Goal: Use online tool/utility: Utilize a website feature to perform a specific function

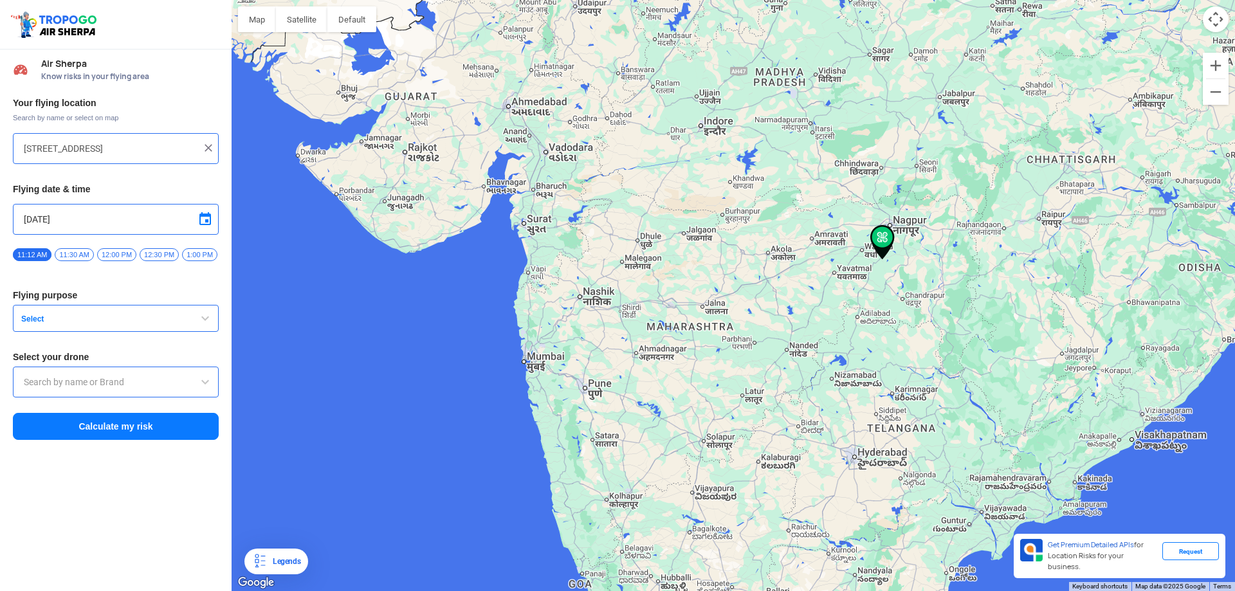
drag, startPoint x: 460, startPoint y: 347, endPoint x: 608, endPoint y: 349, distance: 147.3
click at [609, 345] on div at bounding box center [732, 295] width 1003 height 591
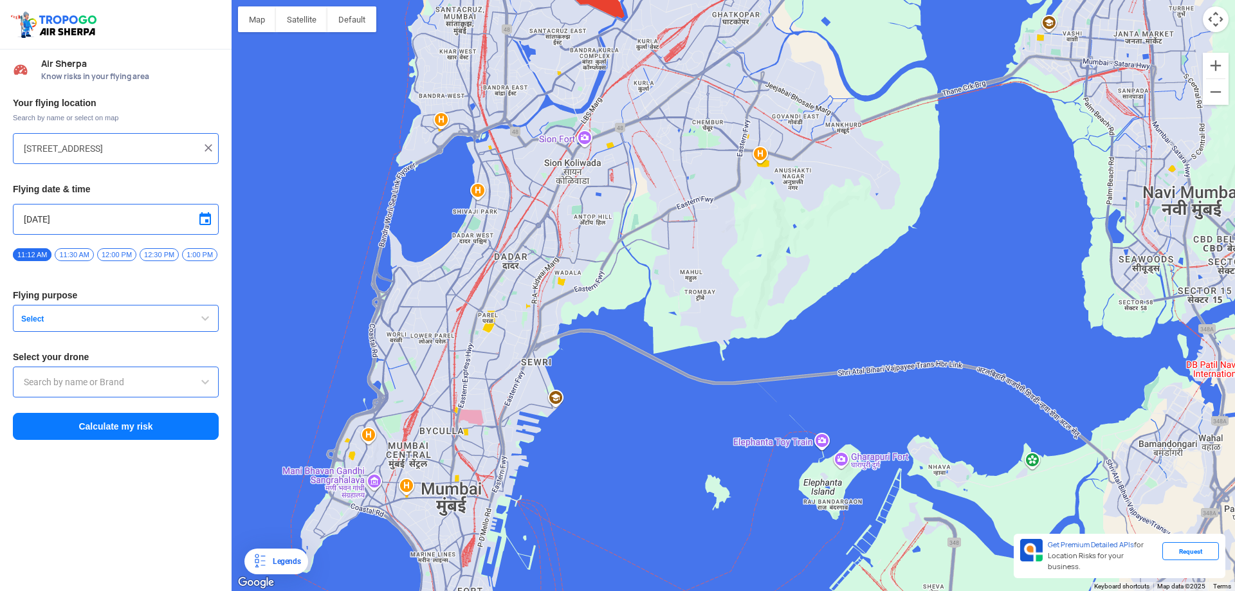
click at [91, 148] on input "[STREET_ADDRESS]" at bounding box center [111, 148] width 174 height 15
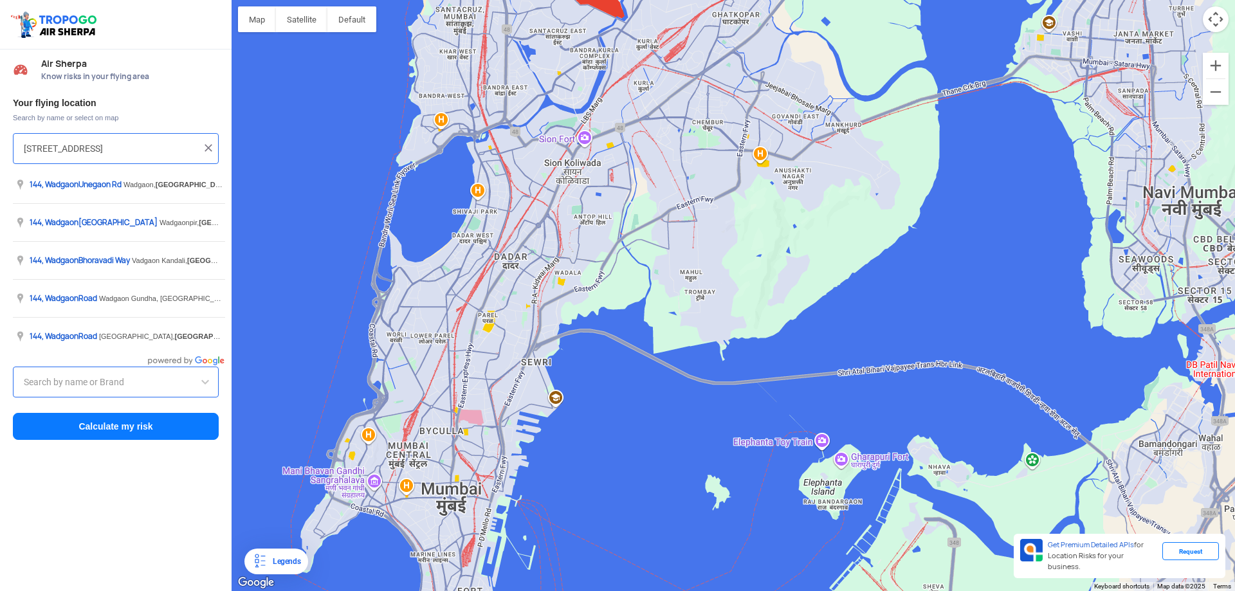
click at [91, 148] on input "[STREET_ADDRESS]" at bounding box center [111, 148] width 174 height 15
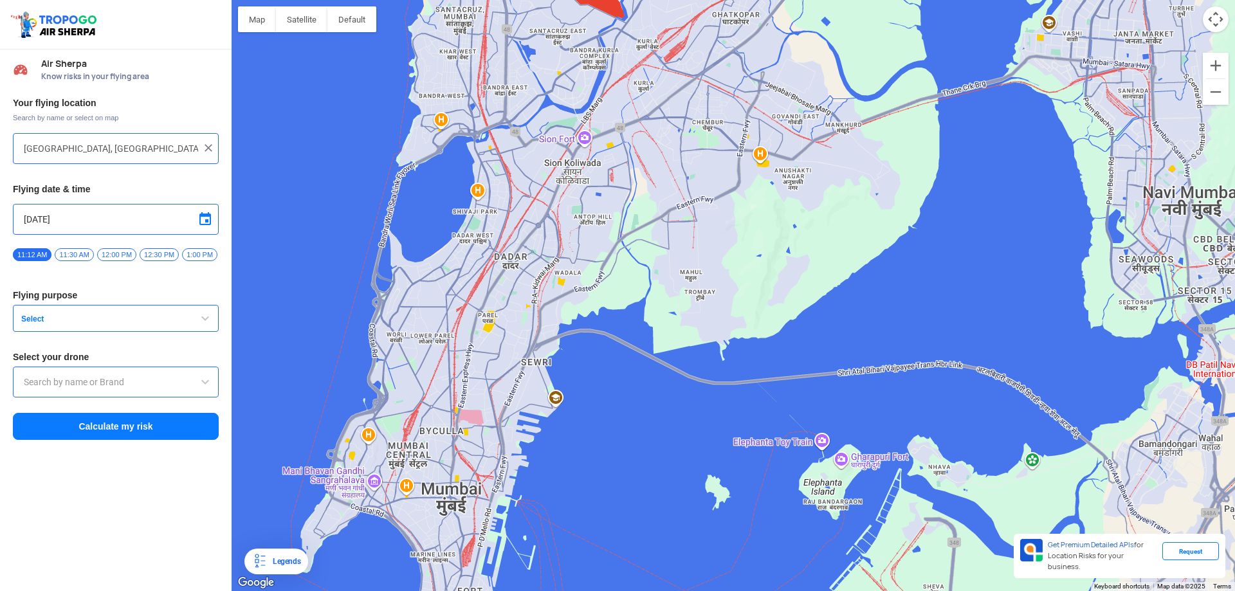
type input "[PERSON_NAME], [GEOGRAPHIC_DATA], [GEOGRAPHIC_DATA], [GEOGRAPHIC_DATA]"
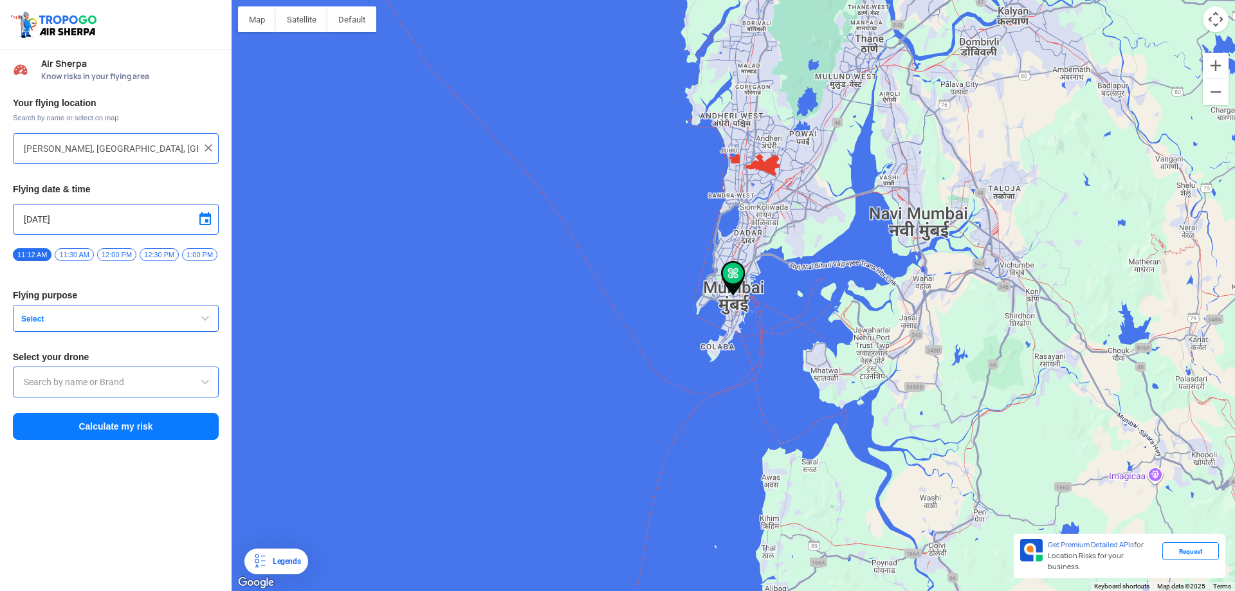
click at [201, 316] on span "button" at bounding box center [204, 318] width 15 height 15
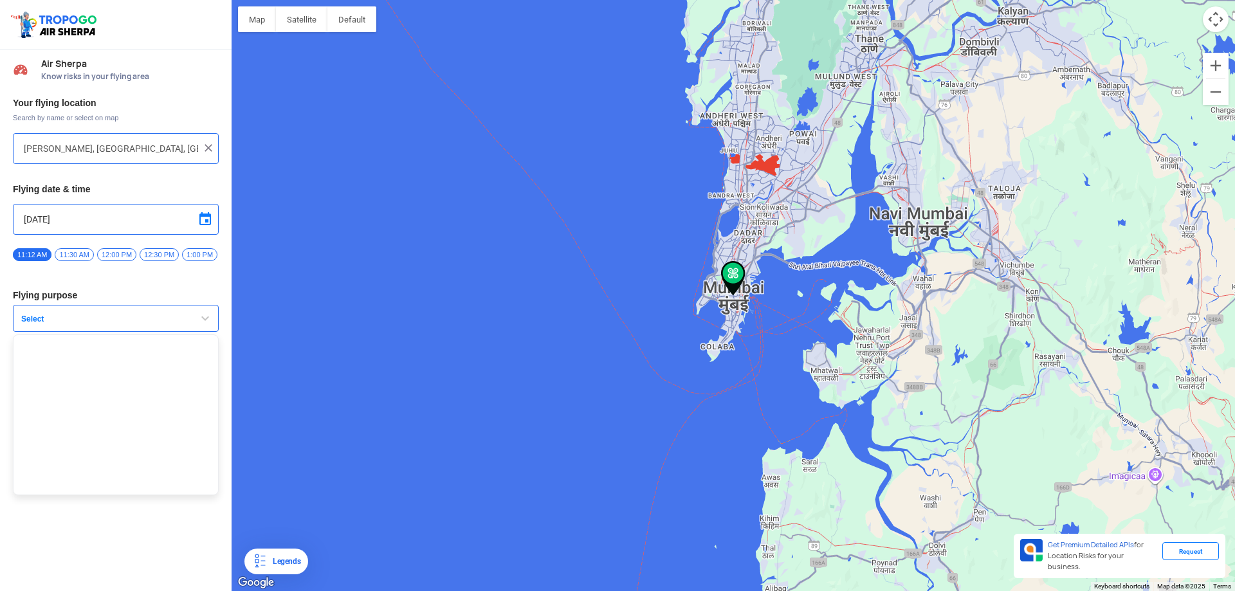
click at [201, 320] on span "button" at bounding box center [204, 318] width 15 height 15
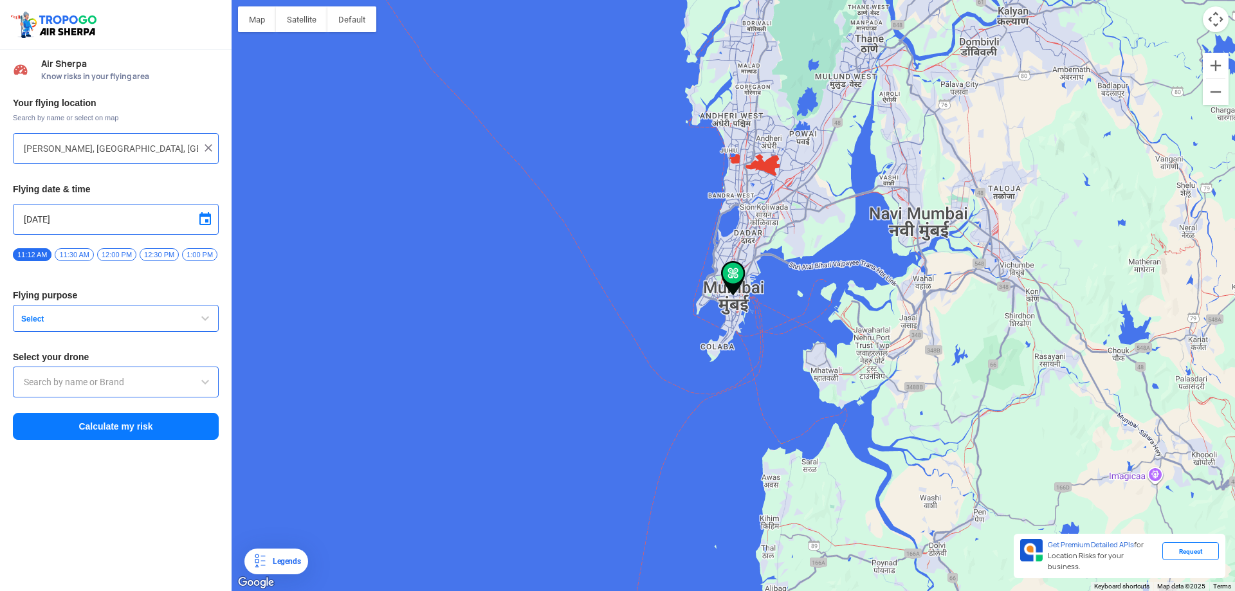
click at [203, 313] on span "button" at bounding box center [204, 318] width 15 height 15
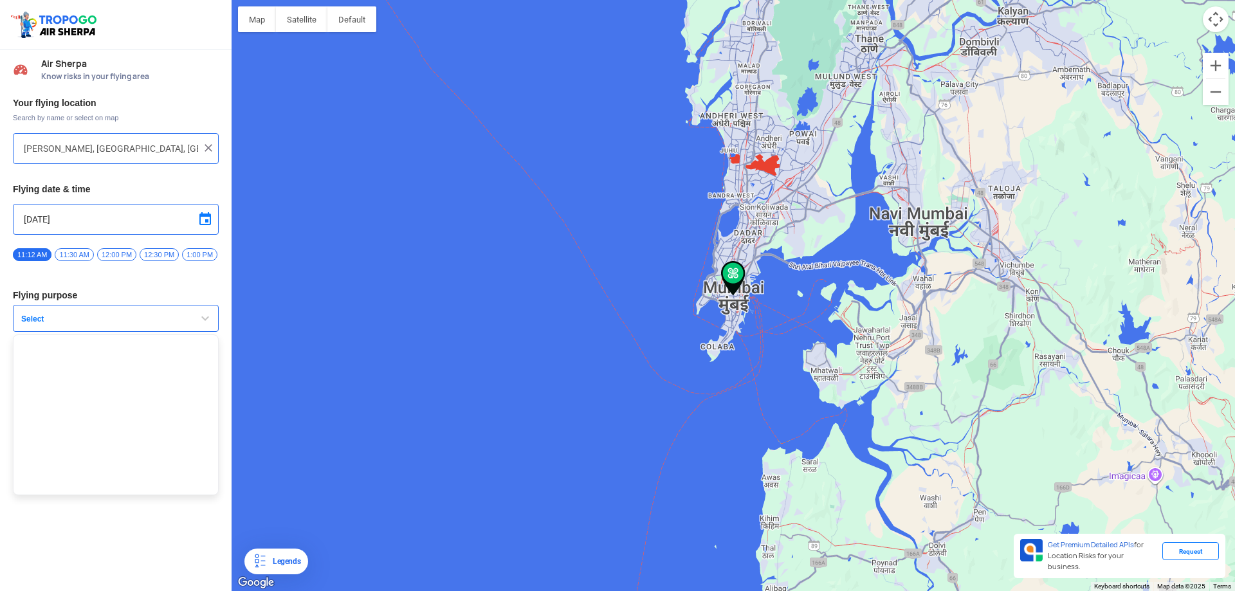
click at [203, 313] on span "button" at bounding box center [204, 318] width 15 height 15
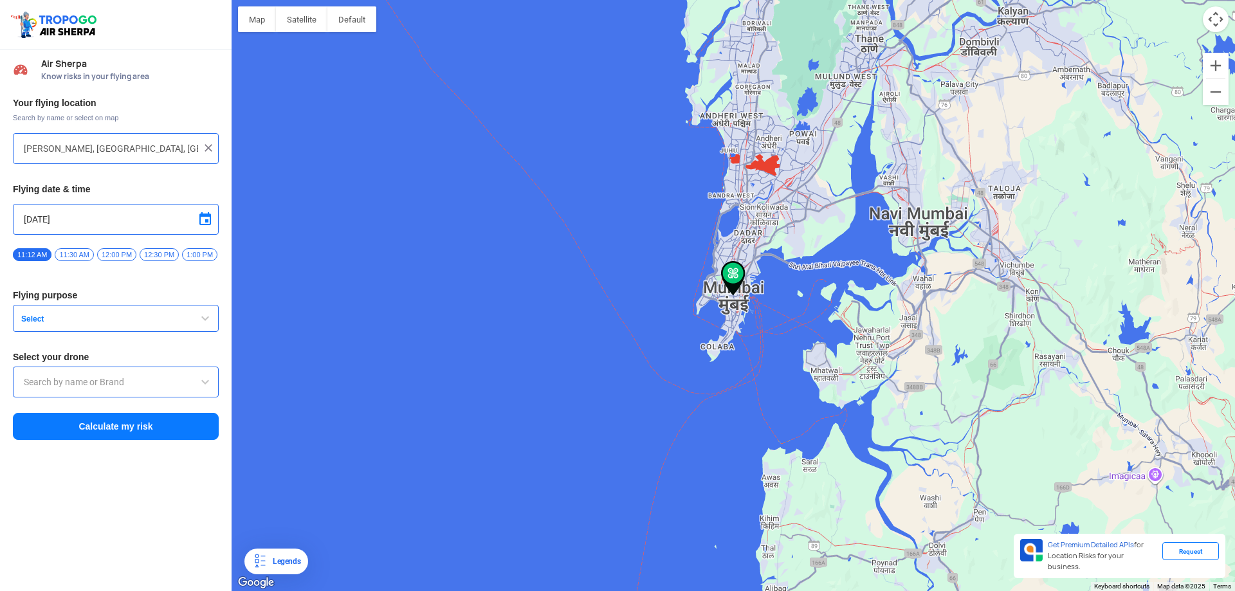
click at [204, 383] on span at bounding box center [204, 381] width 15 height 15
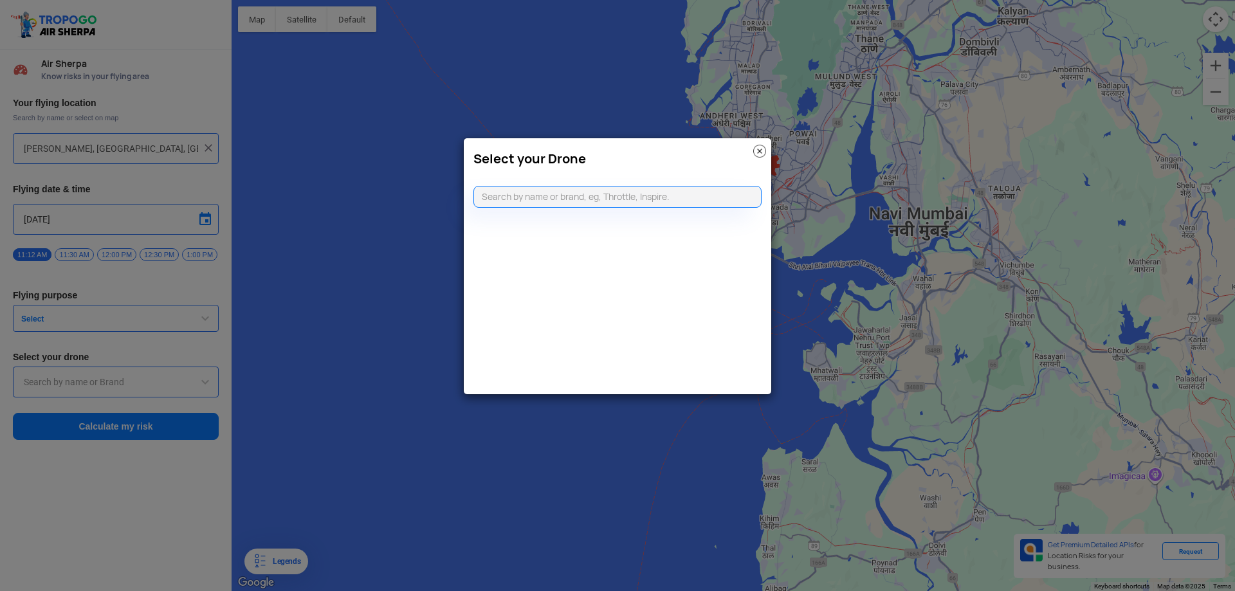
click at [761, 152] on img at bounding box center [759, 151] width 13 height 13
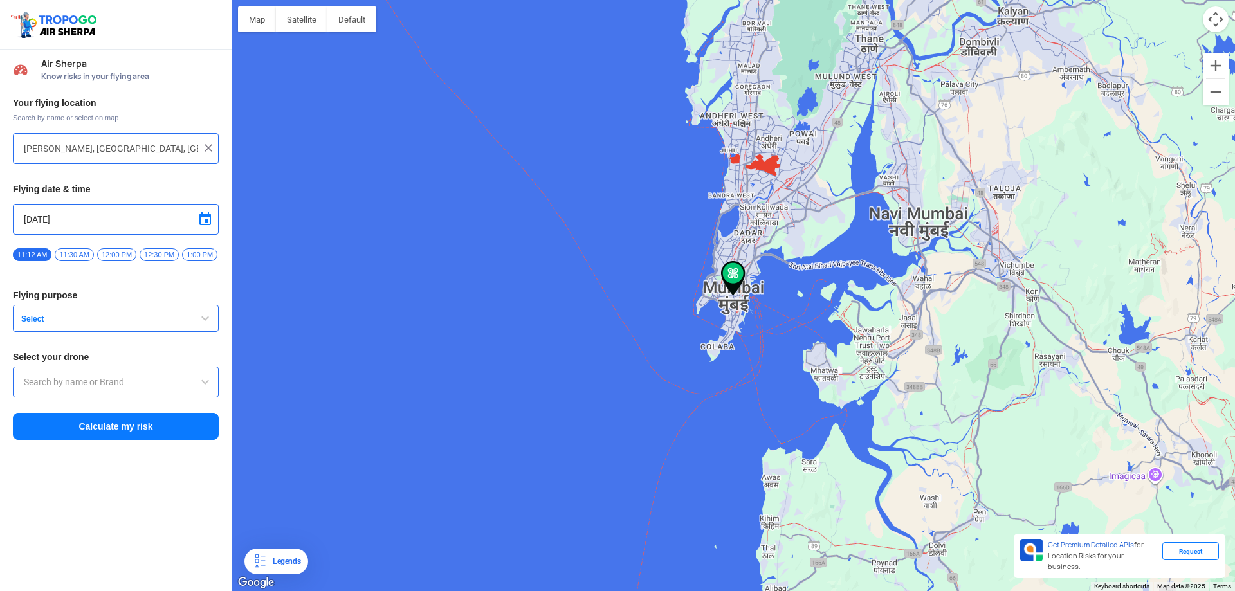
click at [96, 429] on button "Calculate my risk" at bounding box center [116, 426] width 206 height 27
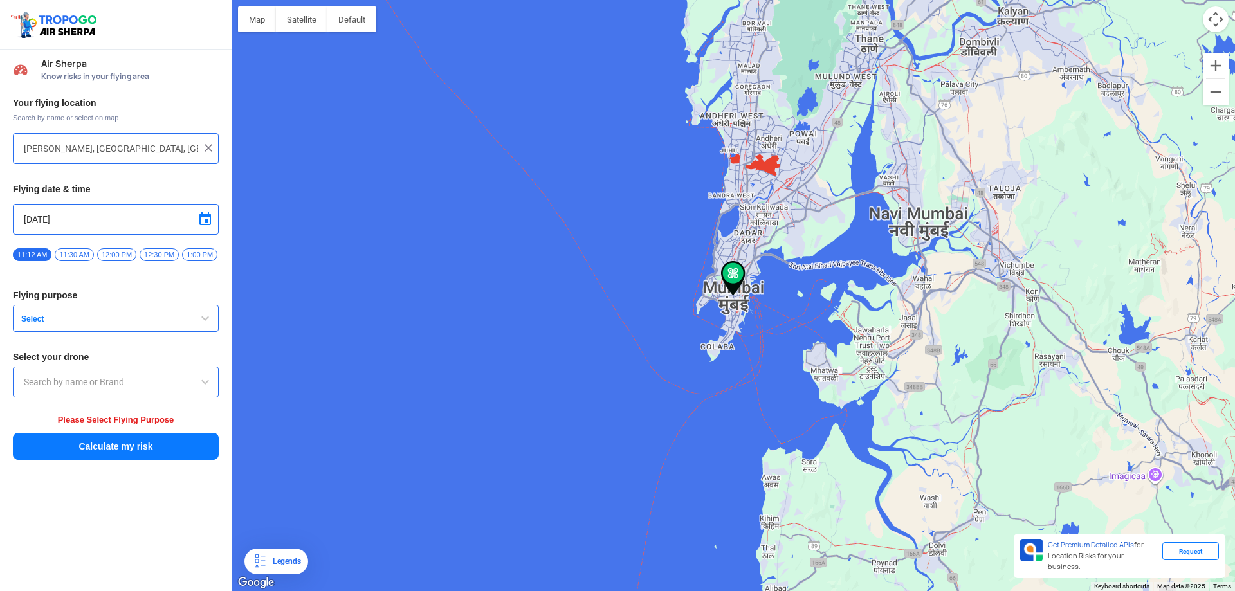
click at [60, 318] on span "Select" at bounding box center [96, 319] width 161 height 10
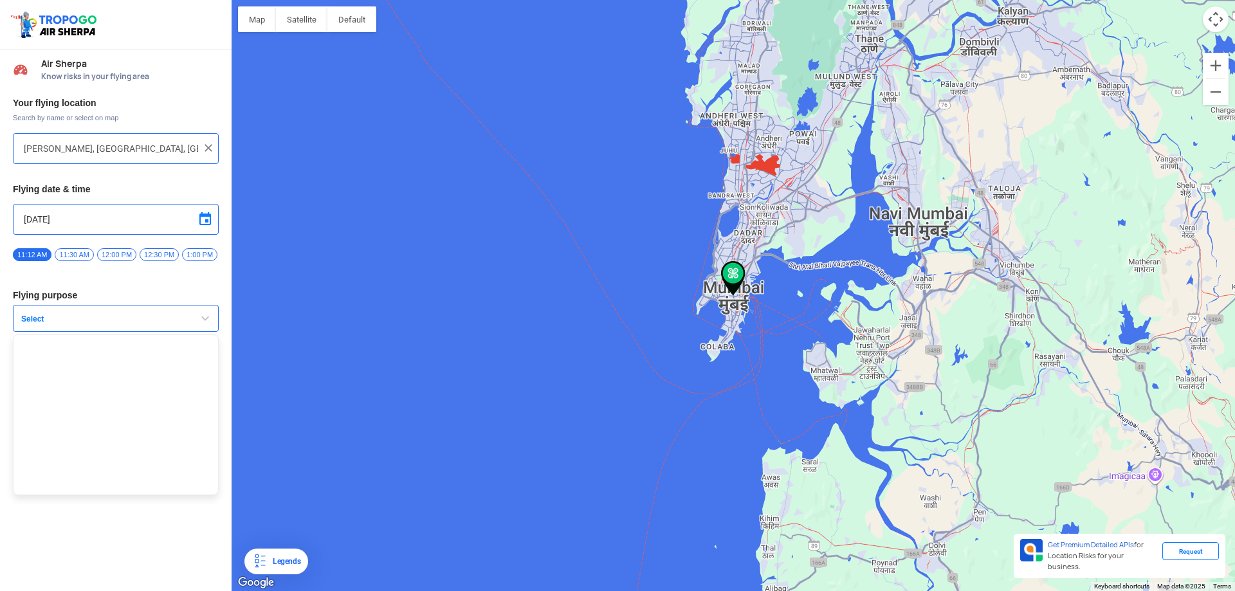
click at [57, 347] on ul at bounding box center [116, 414] width 206 height 161
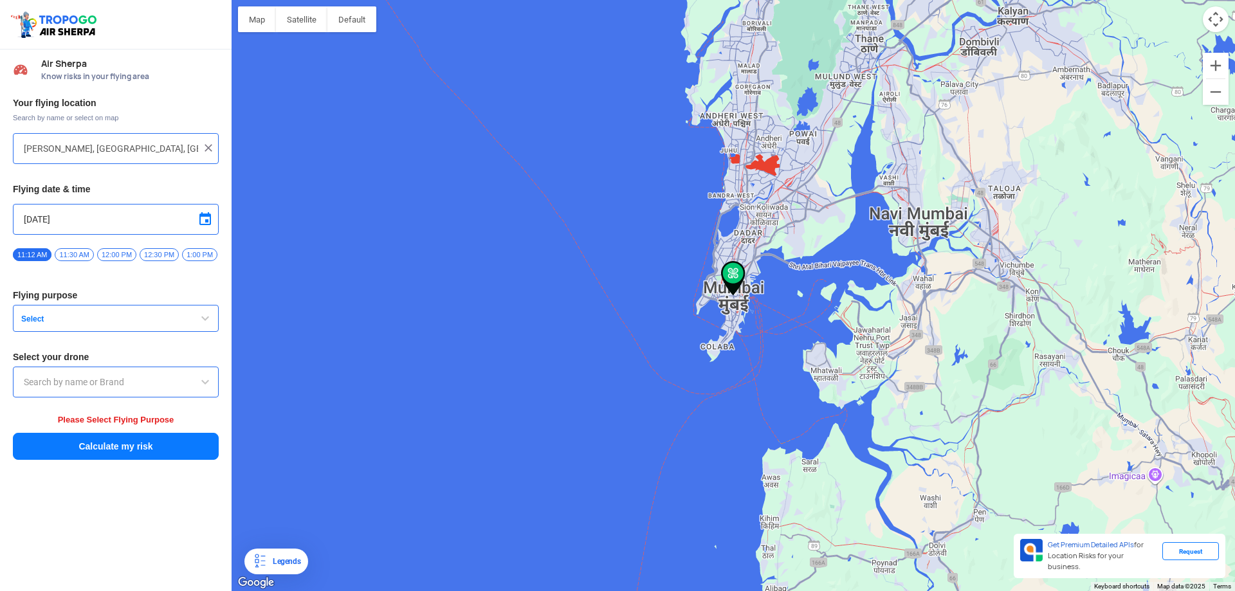
click at [202, 317] on span "button" at bounding box center [204, 318] width 15 height 15
